Goal: Information Seeking & Learning: Learn about a topic

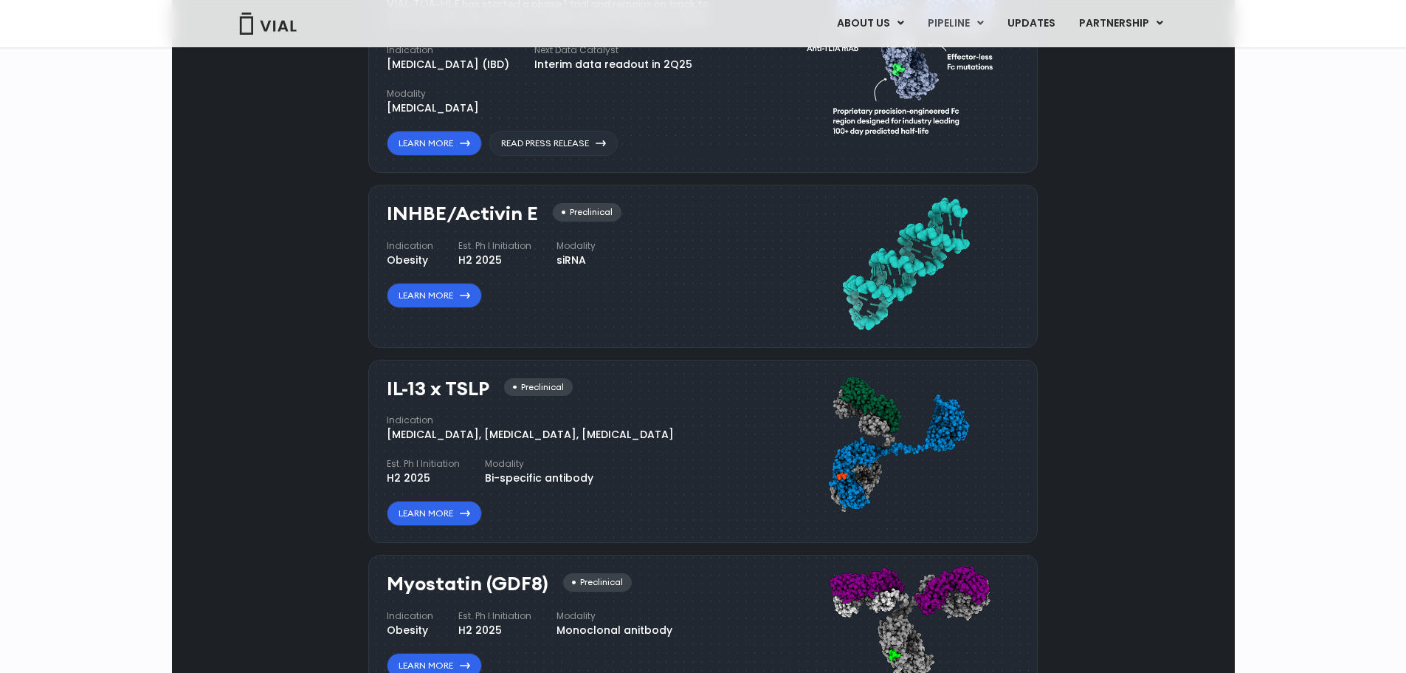
scroll to position [1034, 0]
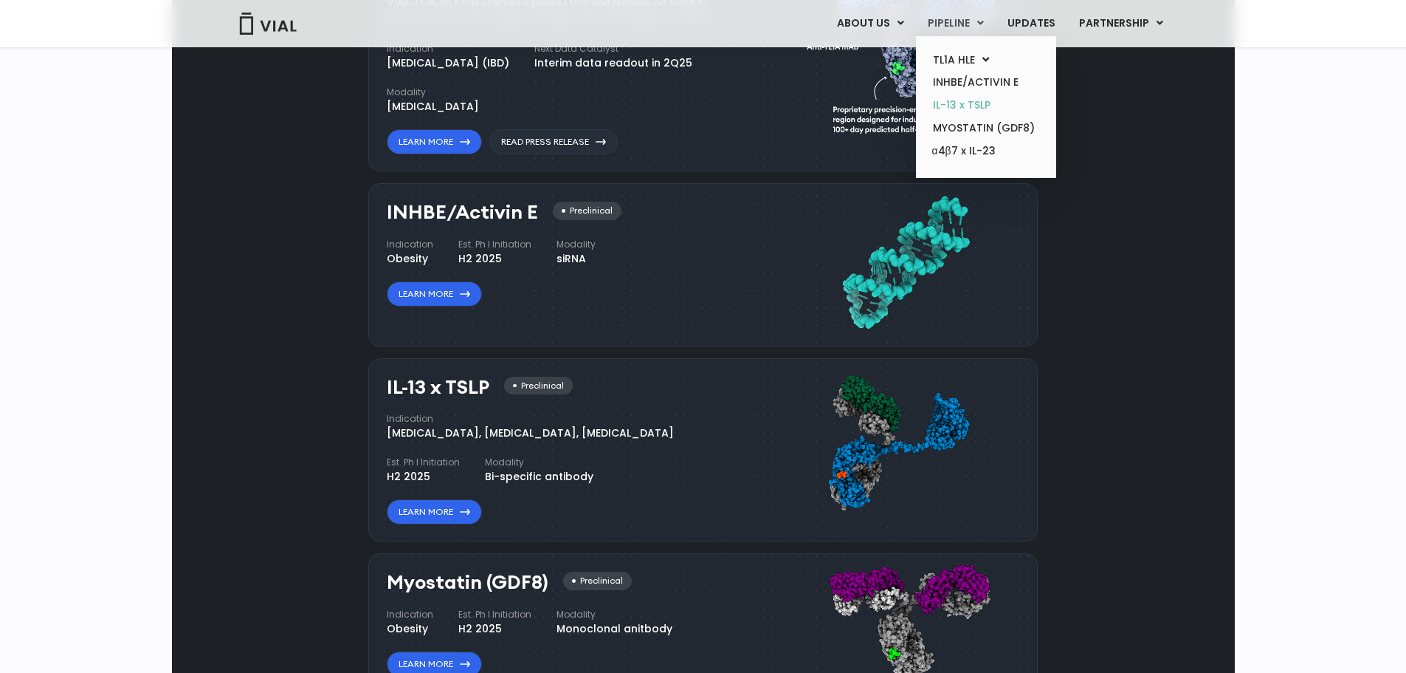
click at [963, 104] on link "IL-13 x TSLP" at bounding box center [985, 105] width 129 height 23
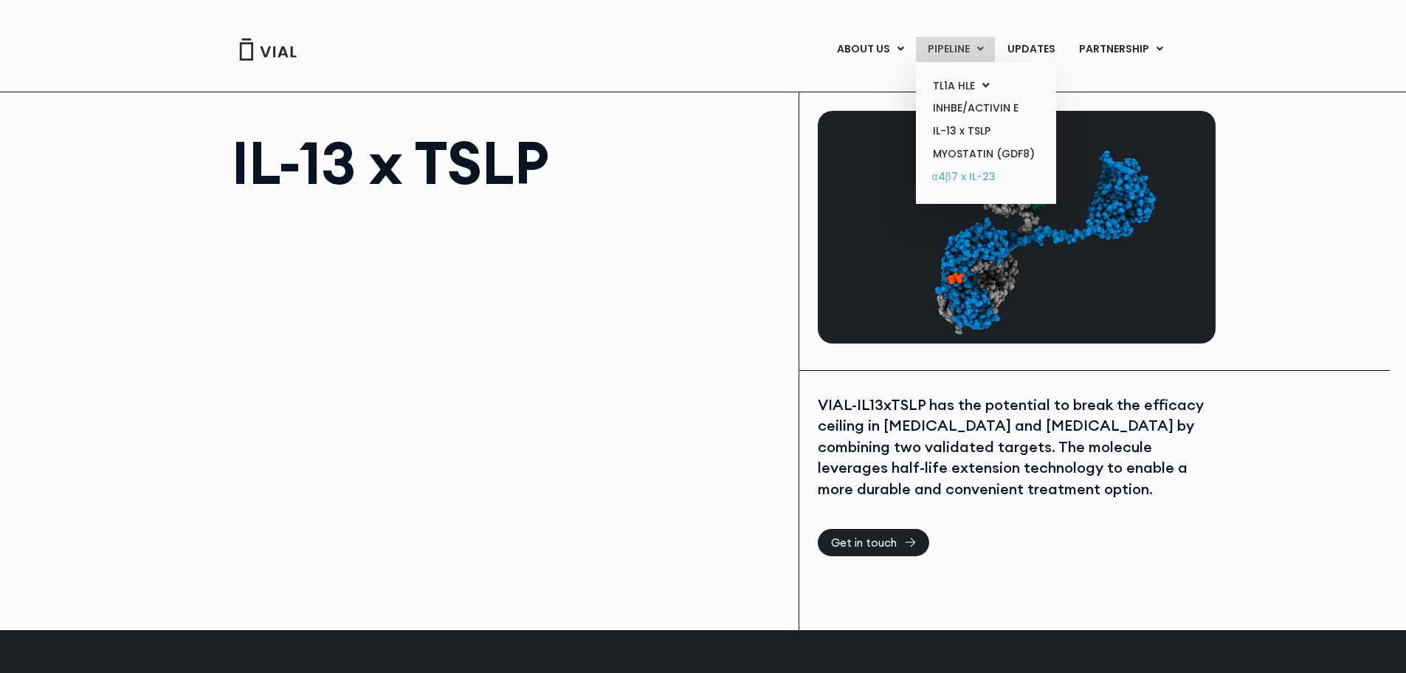
click at [966, 176] on link "α4β7 x IL-23" at bounding box center [985, 177] width 129 height 24
click at [955, 48] on link "PIPELINE" at bounding box center [955, 49] width 79 height 25
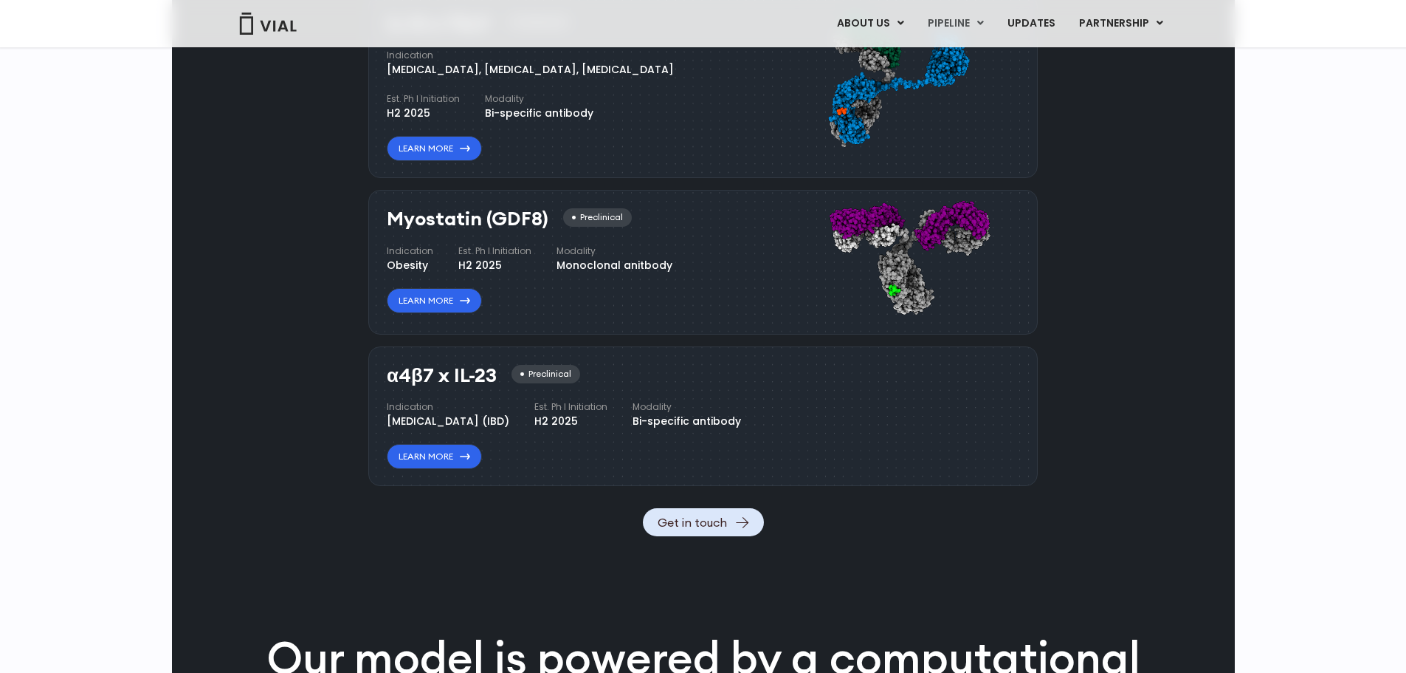
scroll to position [1404, 0]
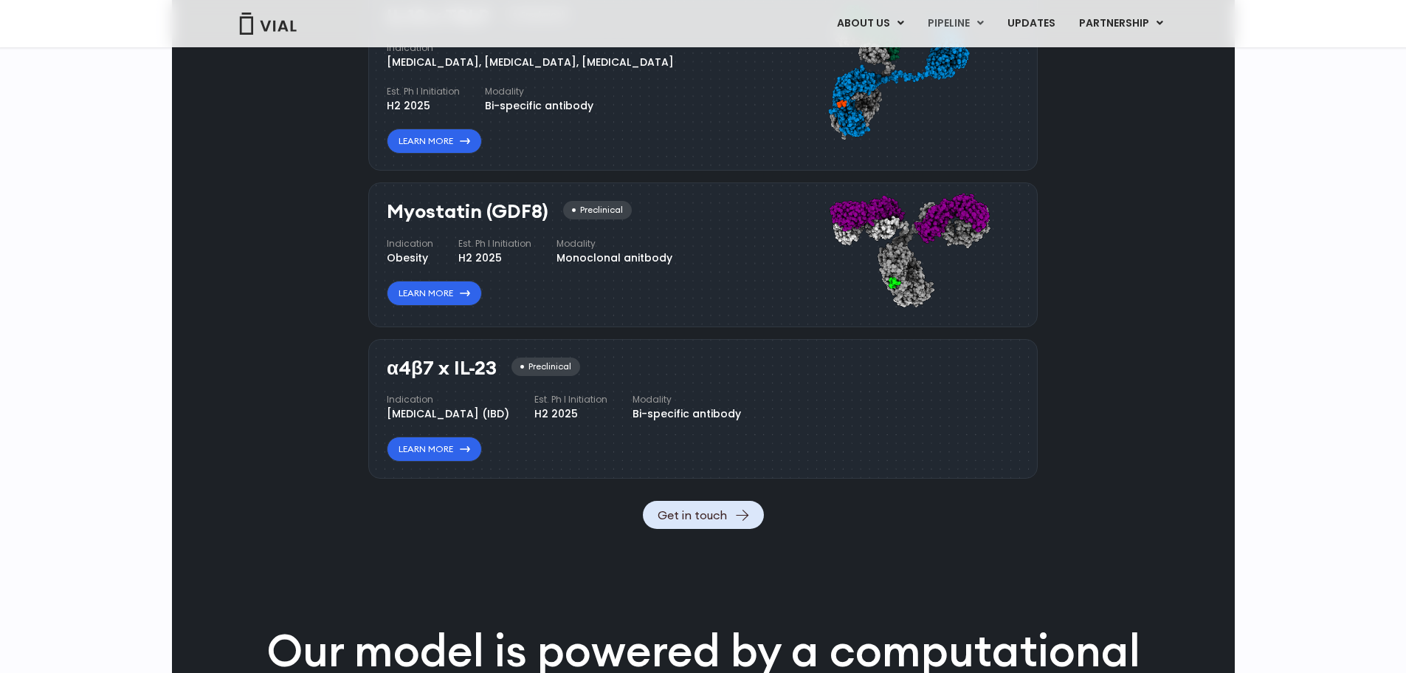
click at [1060, 283] on div "Pipeline TL1A HLE Phase I VIAL-TL1A-HLE has started a phase 1 trial and remains…" at bounding box center [703, 8] width 1029 height 1041
click at [1256, 349] on div "Pipeline TL1A HLE Phase I VIAL-TL1A-HLE has started a phase 1 trial and remains…" at bounding box center [703, 574] width 1406 height 3061
